Goal: Transaction & Acquisition: Book appointment/travel/reservation

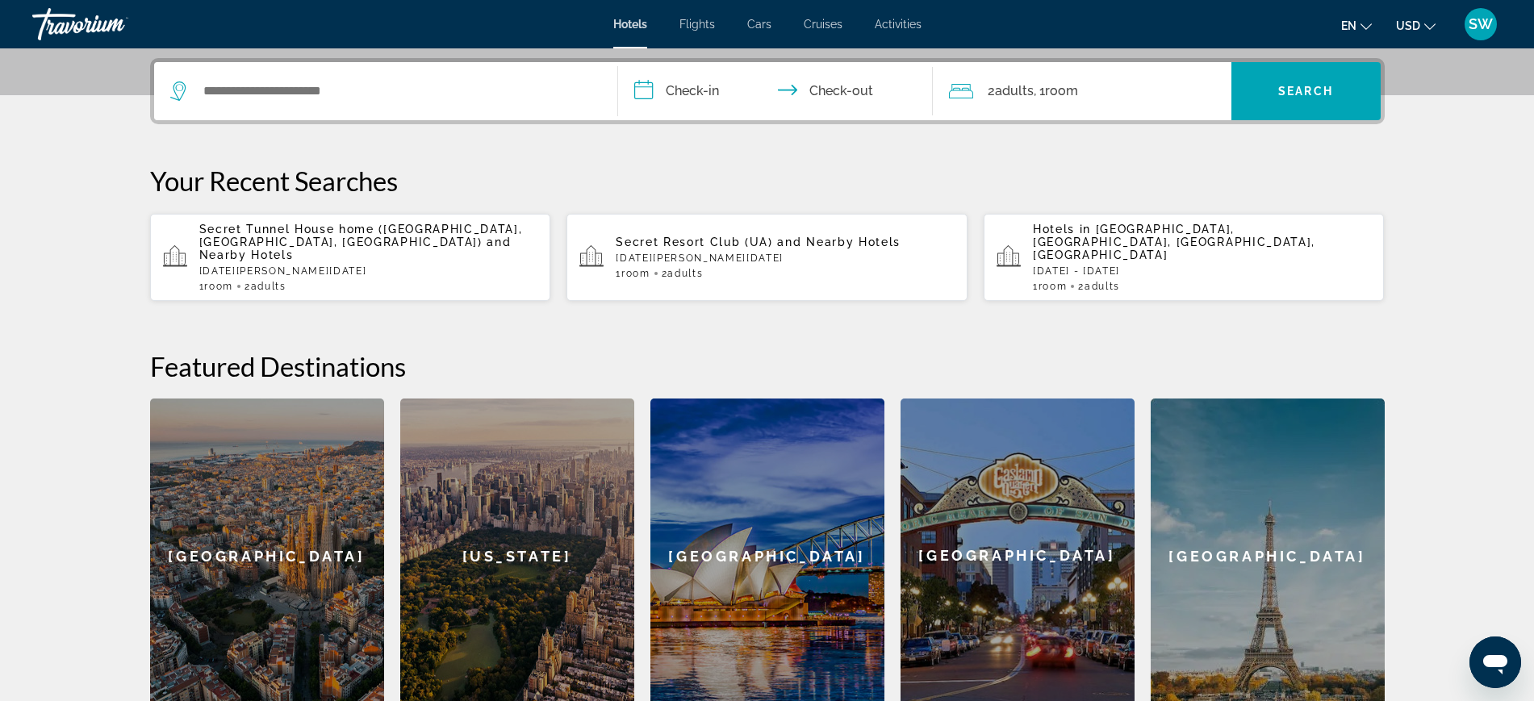
scroll to position [404, 0]
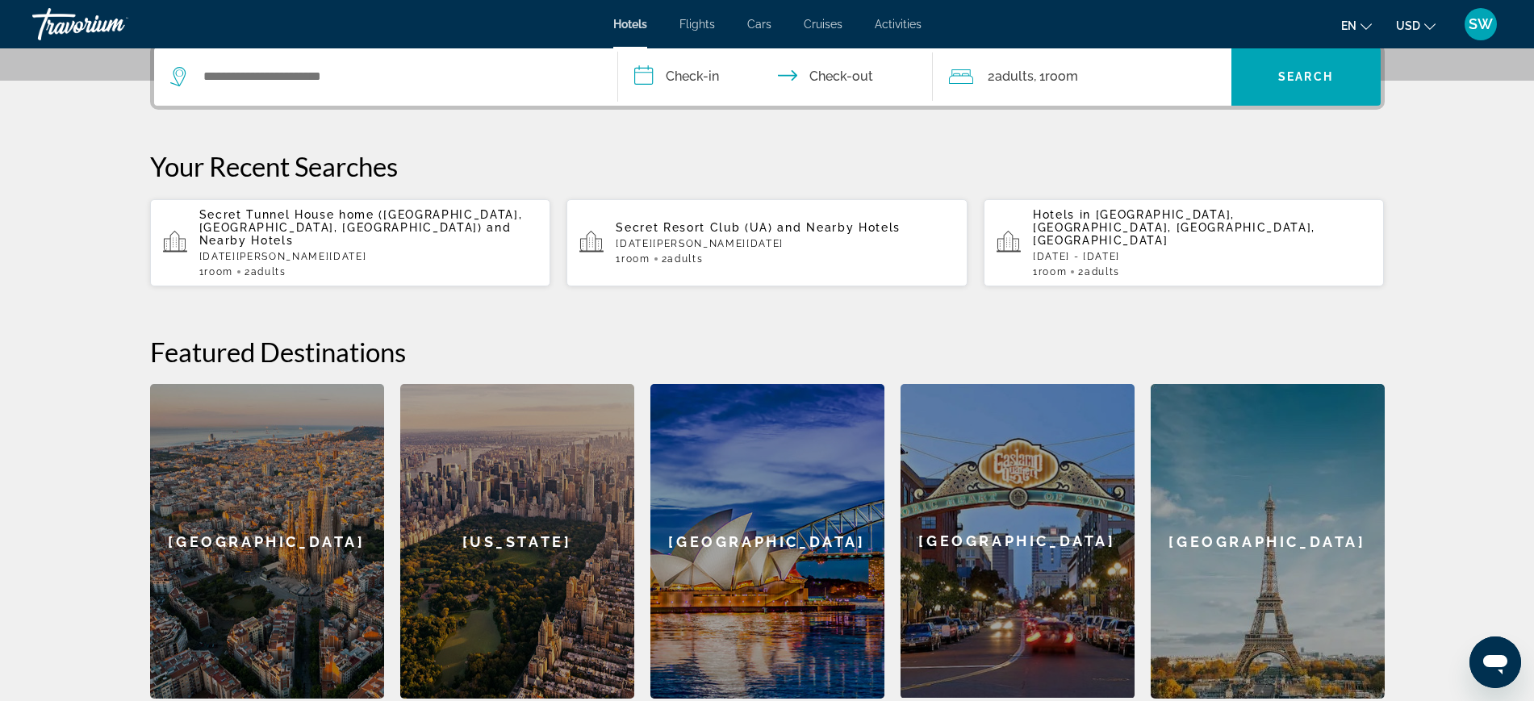
click at [1483, 646] on div "Open messaging window" at bounding box center [1495, 662] width 48 height 48
click at [1479, 650] on div "Open messaging window" at bounding box center [1495, 662] width 48 height 48
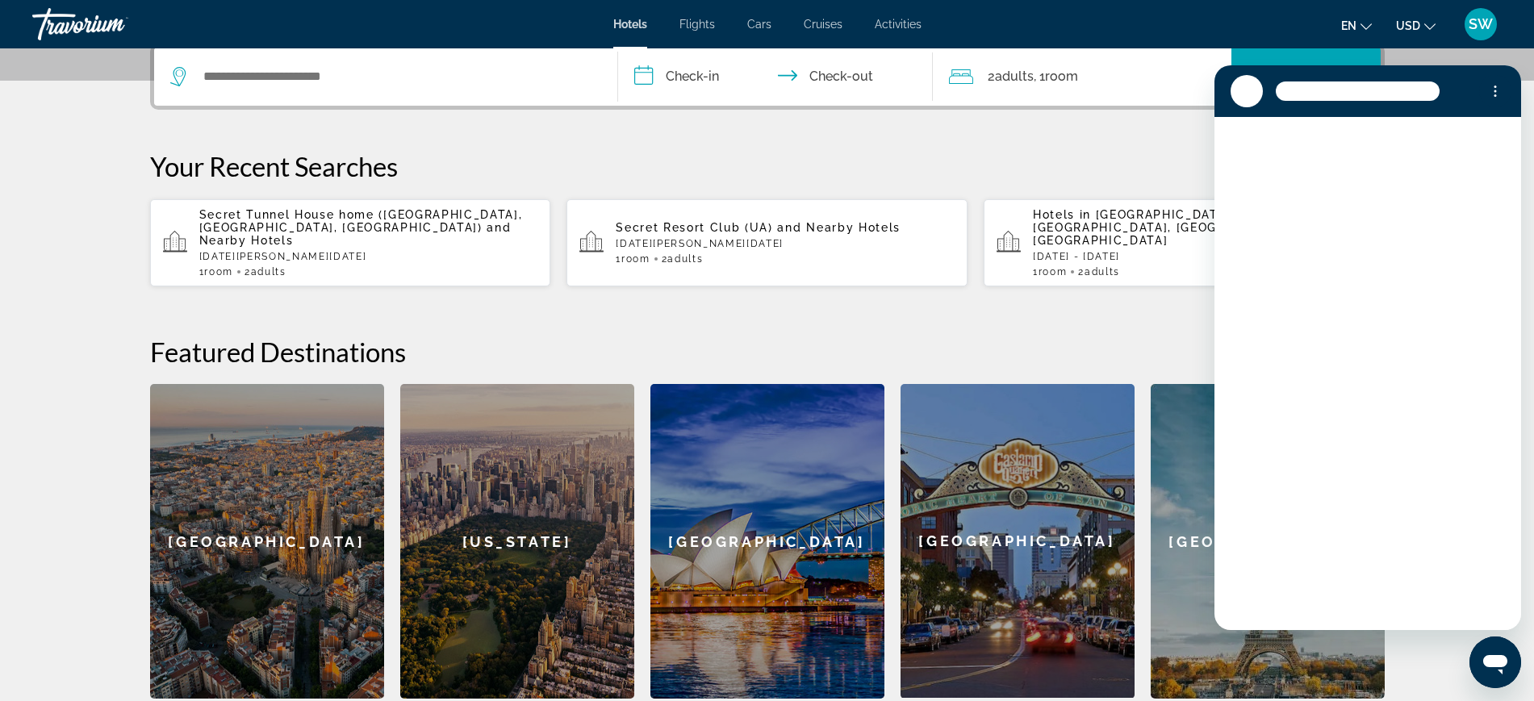
scroll to position [0, 0]
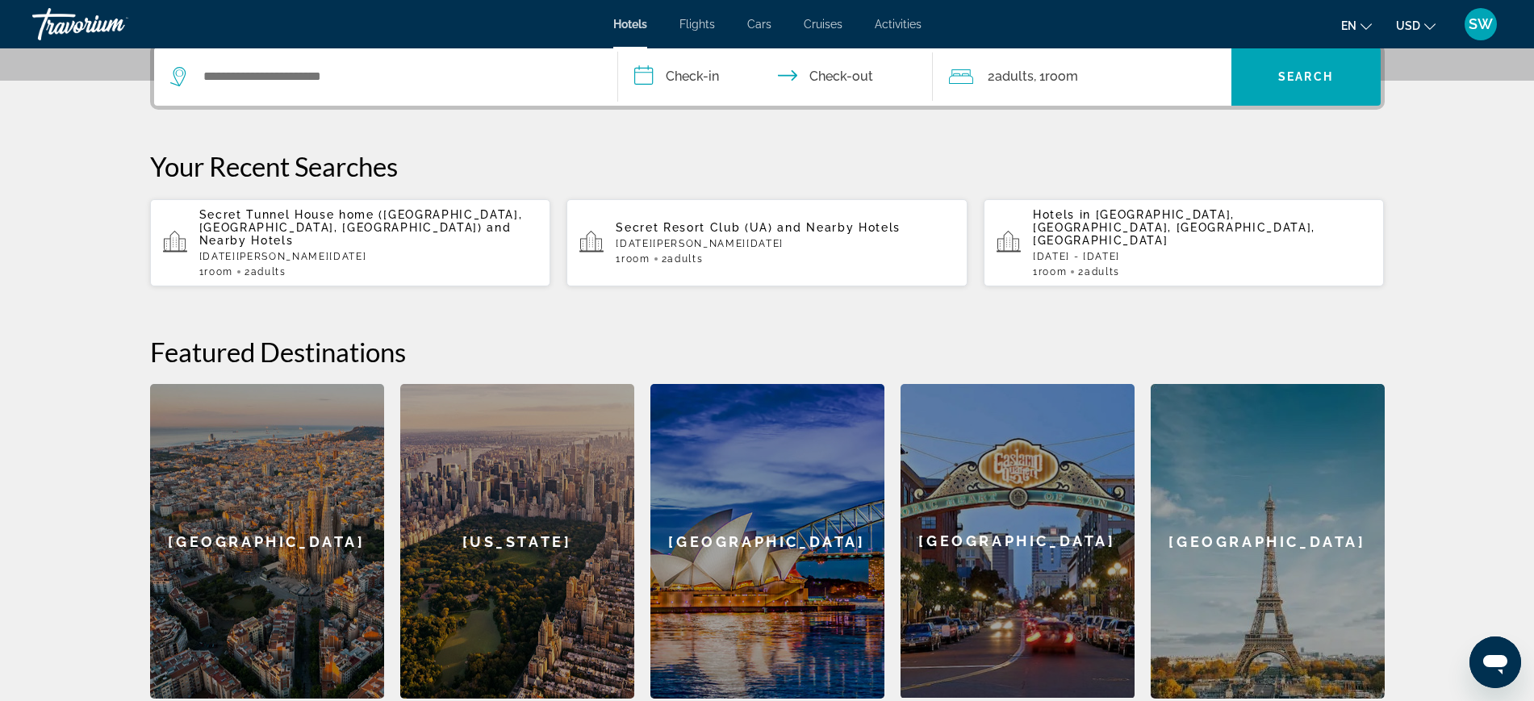
click at [1480, 647] on div "Open messaging window" at bounding box center [1495, 662] width 48 height 48
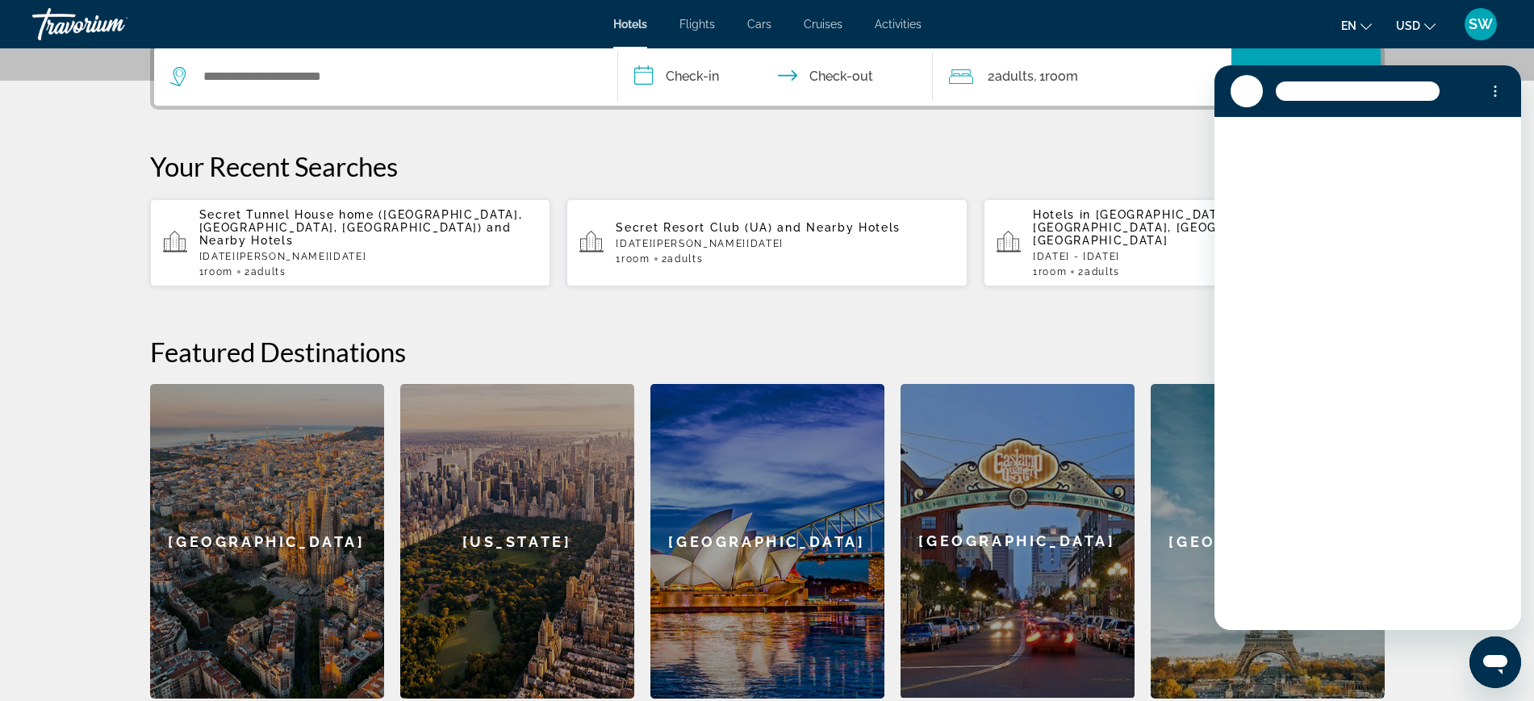
click at [1479, 648] on div "Open messaging window" at bounding box center [1495, 662] width 48 height 48
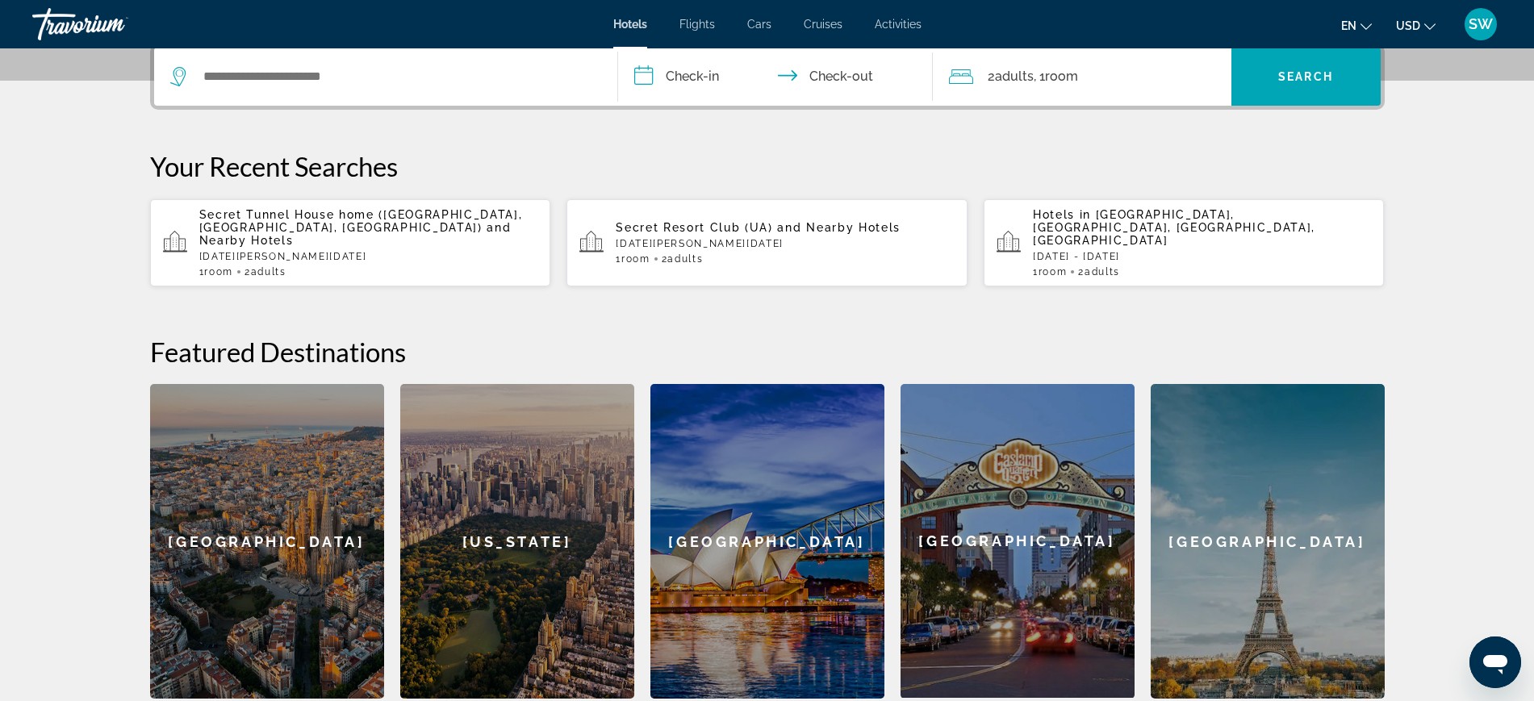
click at [1489, 649] on icon "Open messaging window" at bounding box center [1495, 662] width 29 height 29
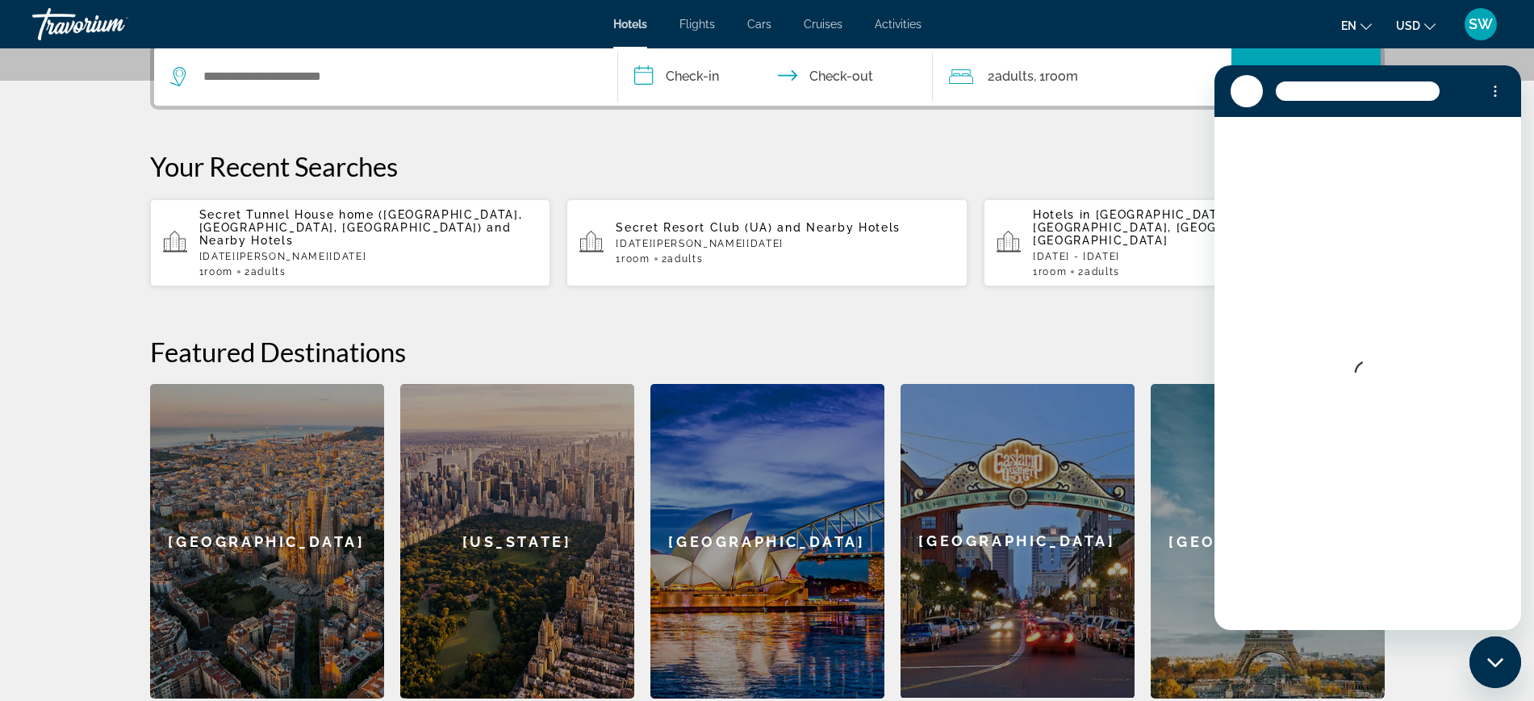
click at [1488, 653] on button "Close messaging window" at bounding box center [1496, 663] width 52 height 52
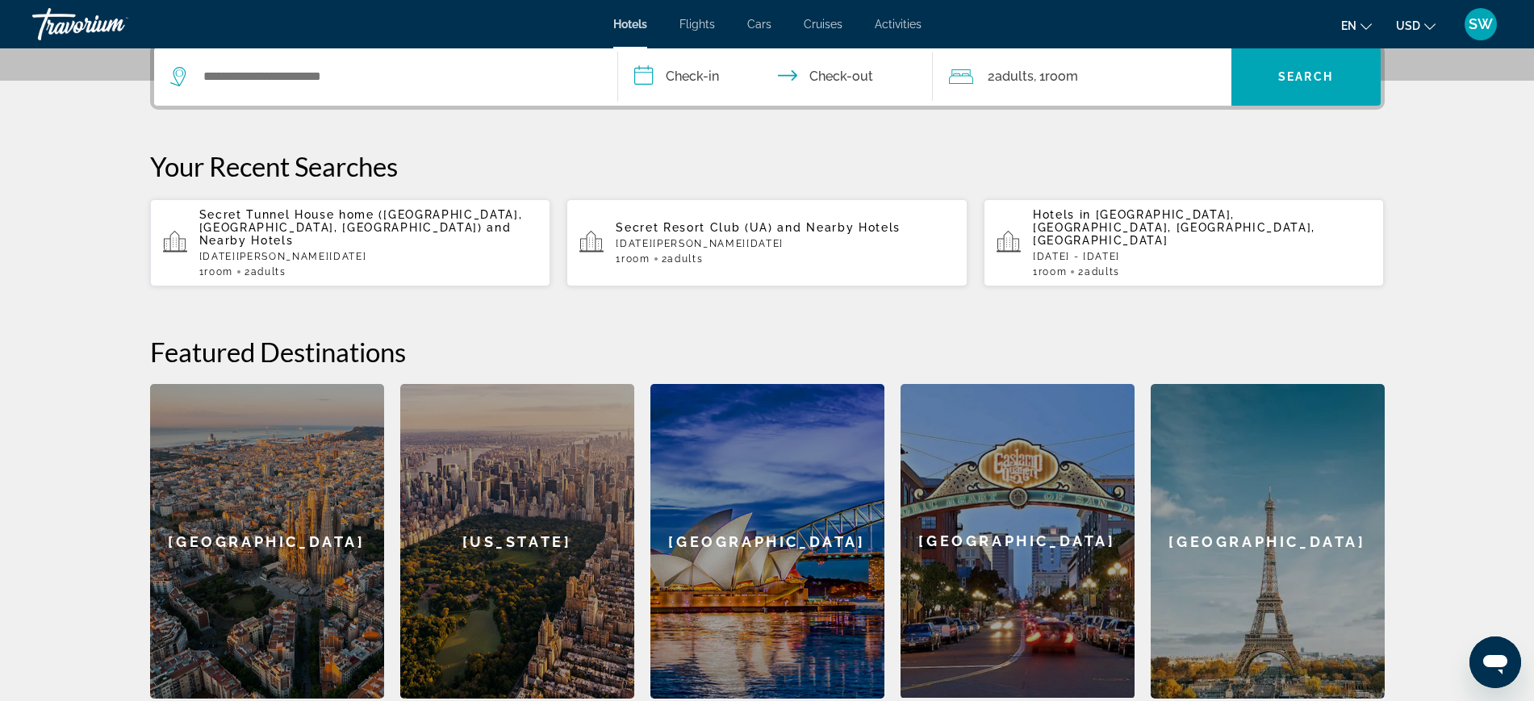
click at [1489, 649] on icon "Open messaging window" at bounding box center [1495, 662] width 29 height 29
click at [1488, 650] on icon "Open messaging window" at bounding box center [1495, 662] width 29 height 29
click at [1489, 649] on icon "Open messaging window, 1 unread message" at bounding box center [1495, 662] width 29 height 29
type textarea "*"
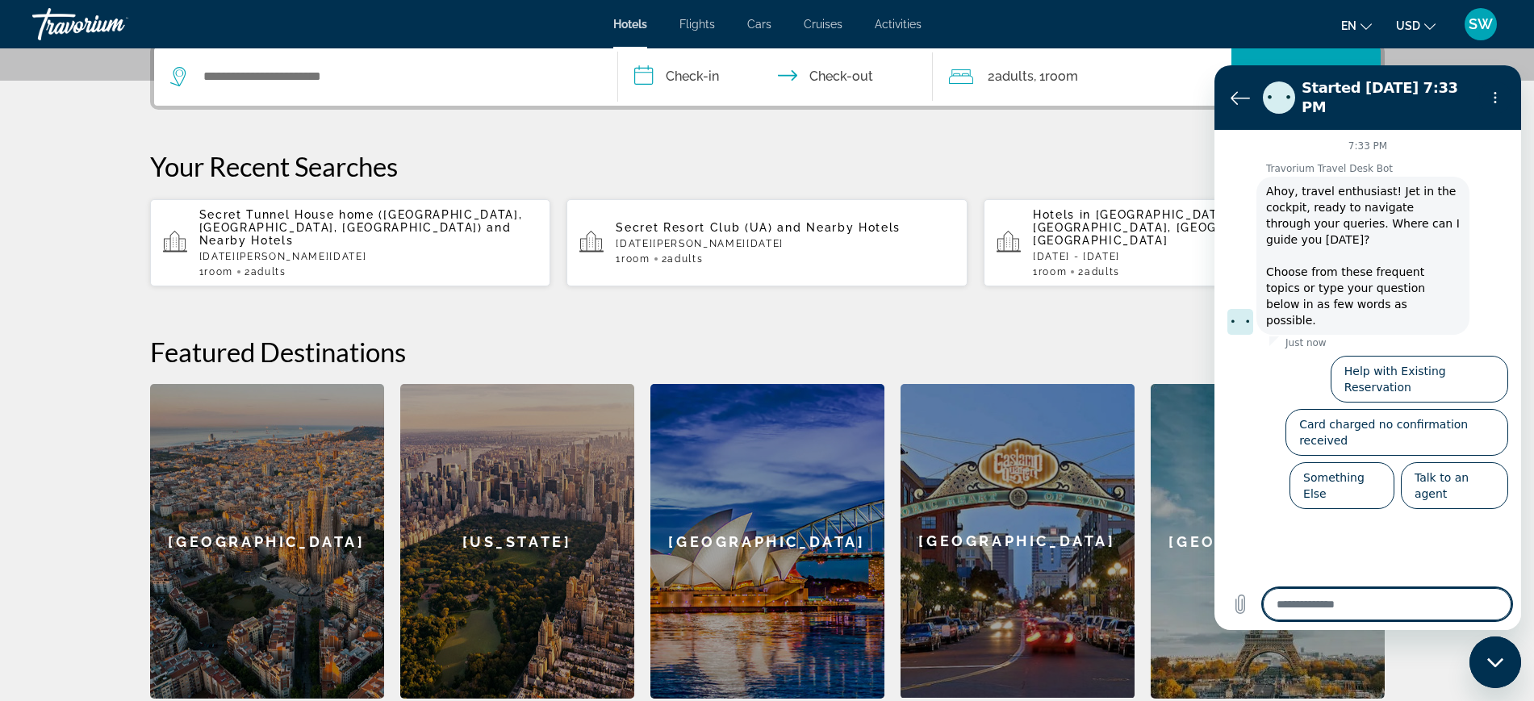
click at [1195, 137] on div "**********" at bounding box center [767, 371] width 1299 height 655
click at [1241, 94] on icon "Back to the conversation list" at bounding box center [1240, 97] width 19 height 19
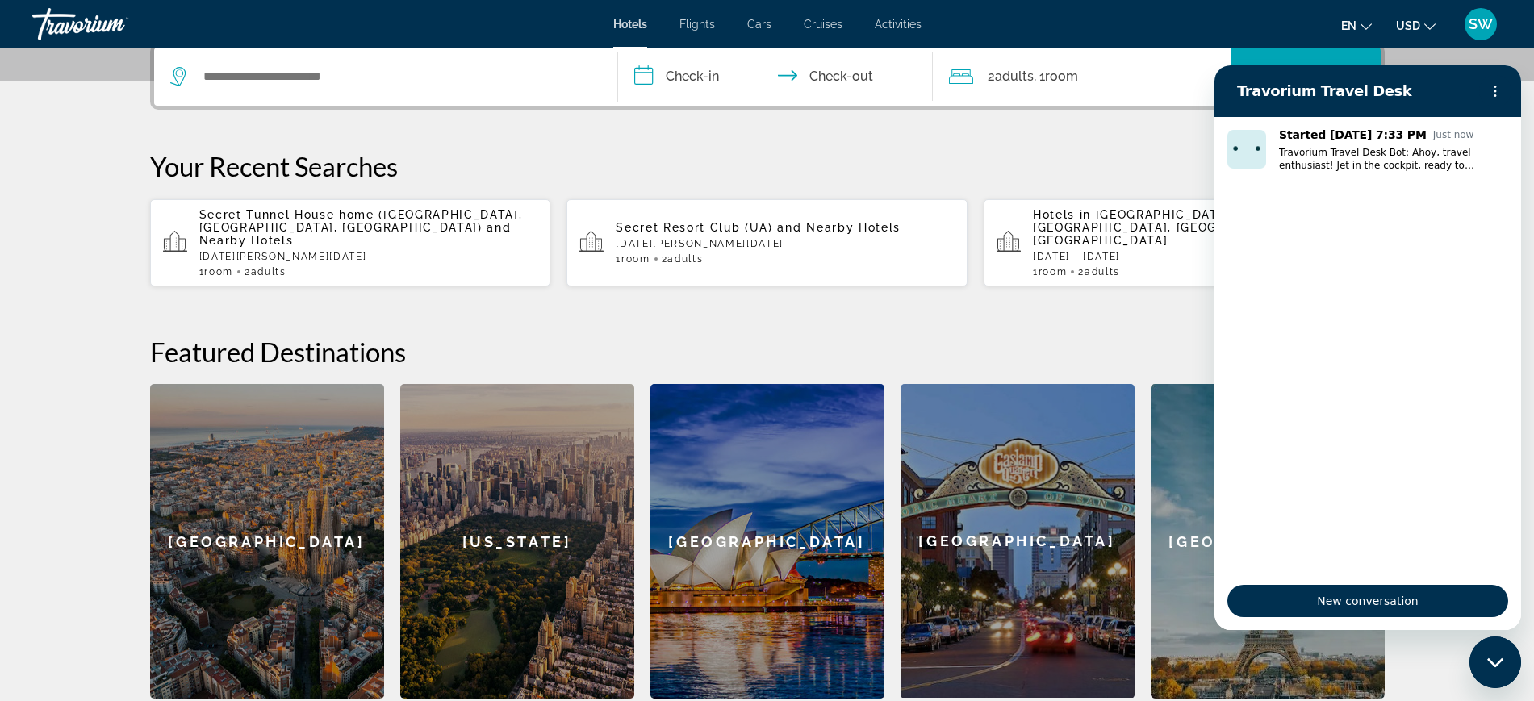
click at [1172, 150] on p "Your Recent Searches" at bounding box center [767, 166] width 1235 height 32
click at [1500, 659] on icon "Close messaging window" at bounding box center [1496, 663] width 17 height 10
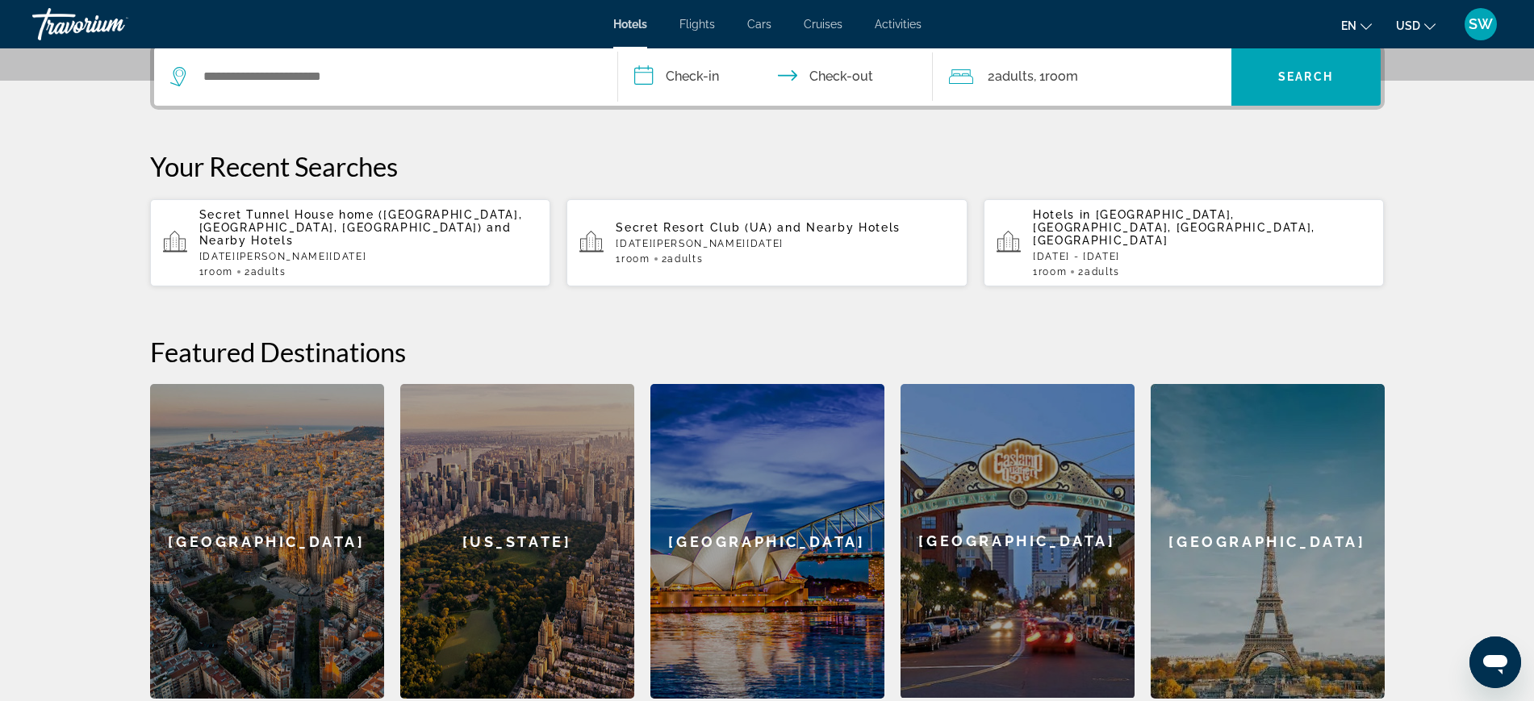
click at [476, 303] on div "**********" at bounding box center [767, 371] width 1299 height 655
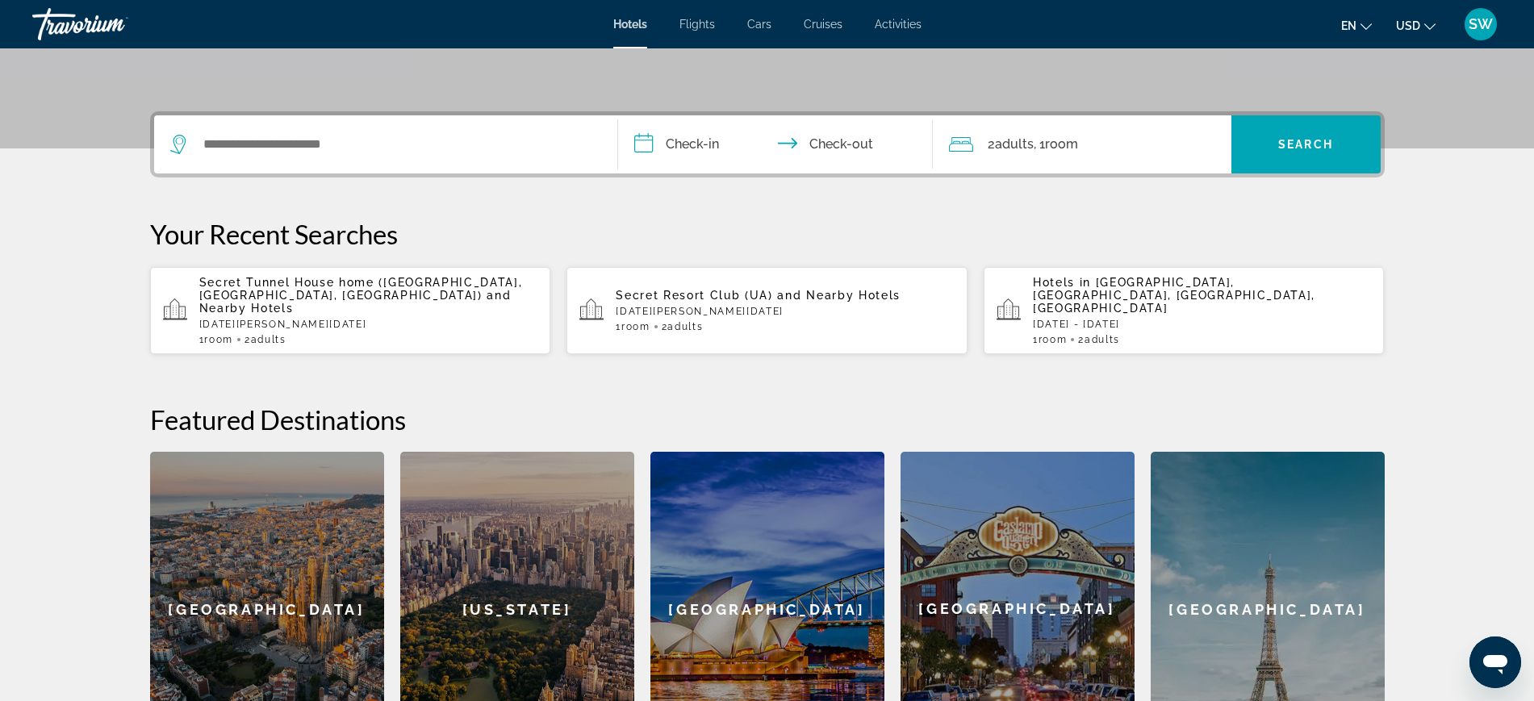
scroll to position [303, 0]
